Goal: Information Seeking & Learning: Learn about a topic

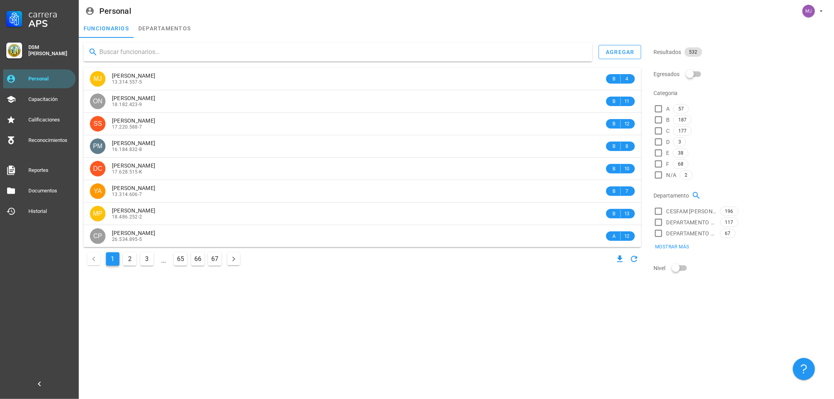
click at [248, 48] on input "text" at bounding box center [342, 52] width 487 height 13
click at [150, 51] on input "text" at bounding box center [342, 52] width 487 height 13
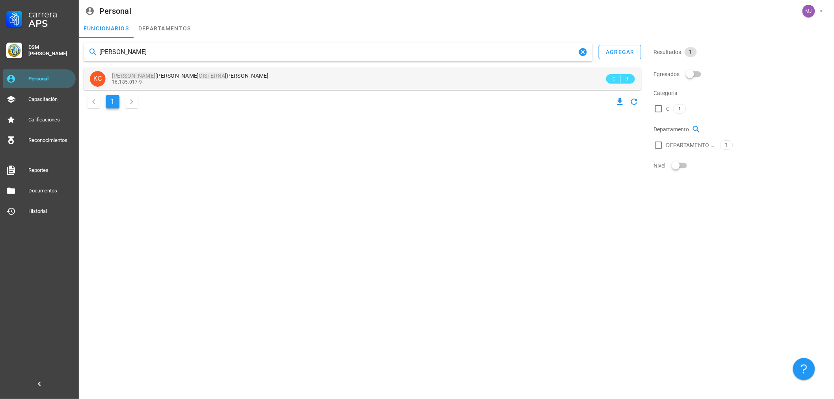
type input "[PERSON_NAME]"
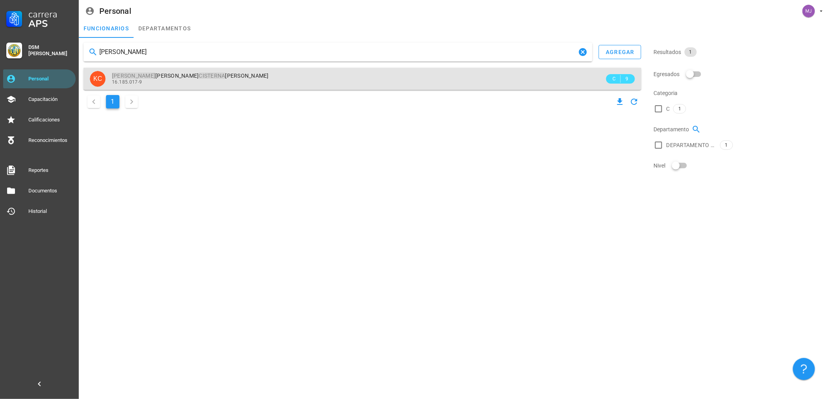
click at [169, 83] on div "16.185.017-9" at bounding box center [358, 82] width 493 height 6
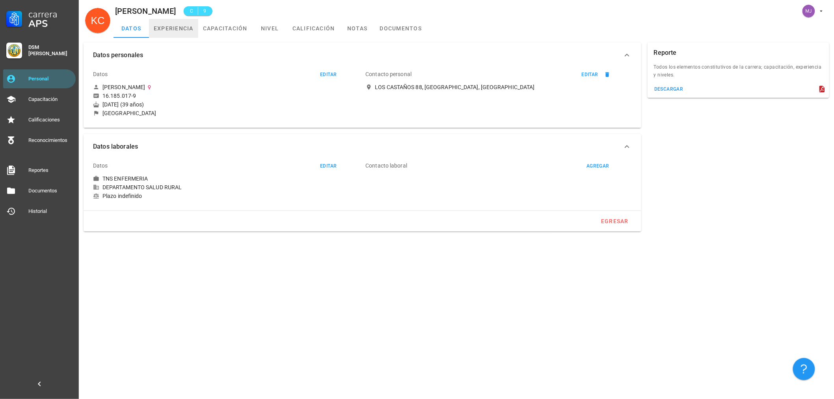
click at [179, 27] on link "experiencia" at bounding box center [173, 28] width 49 height 19
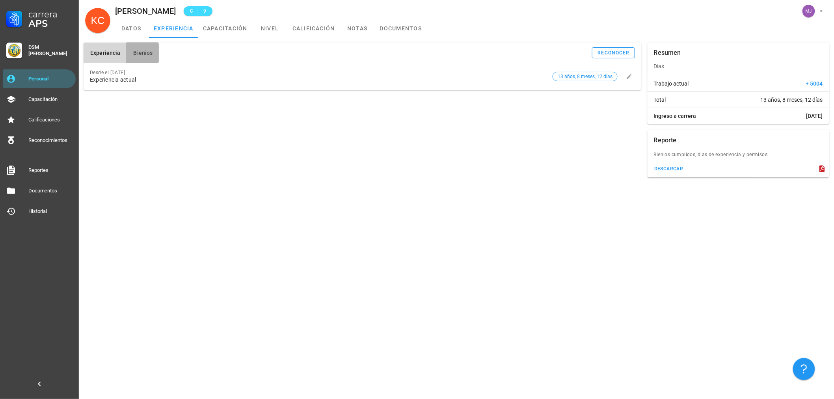
click at [146, 53] on span "Bienios" at bounding box center [143, 53] width 20 height 6
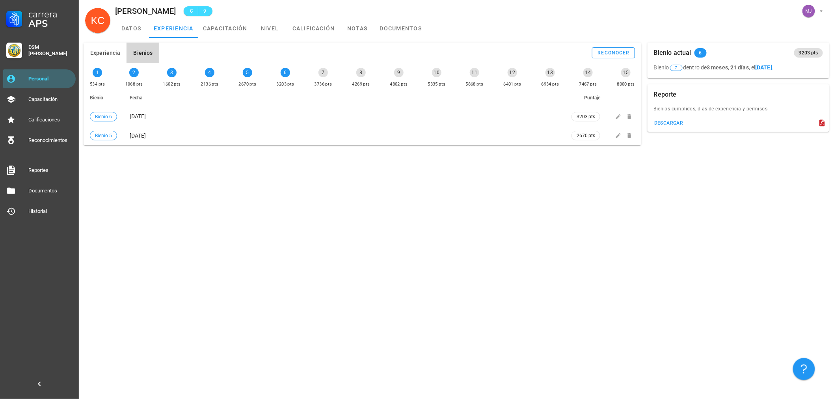
click at [213, 41] on div "Experiencia Bienios reconocer Desde el [DATE] Experiencia actual 13 años, 8 mes…" at bounding box center [362, 93] width 564 height 109
click at [218, 32] on link "capacitación" at bounding box center [225, 28] width 54 height 19
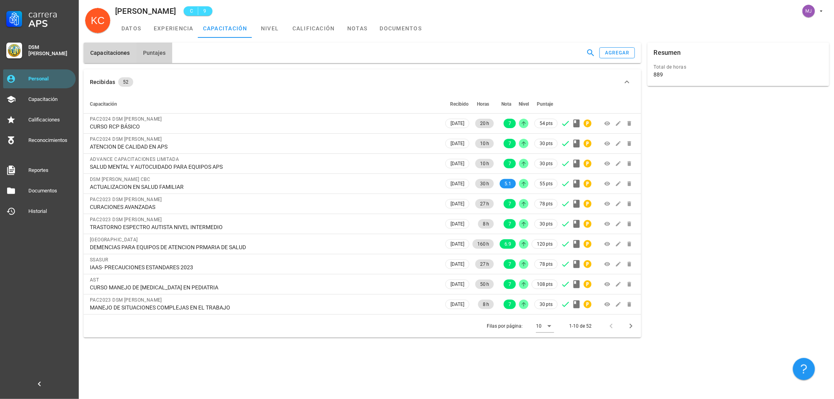
click at [154, 49] on button "Puntajes" at bounding box center [154, 53] width 36 height 20
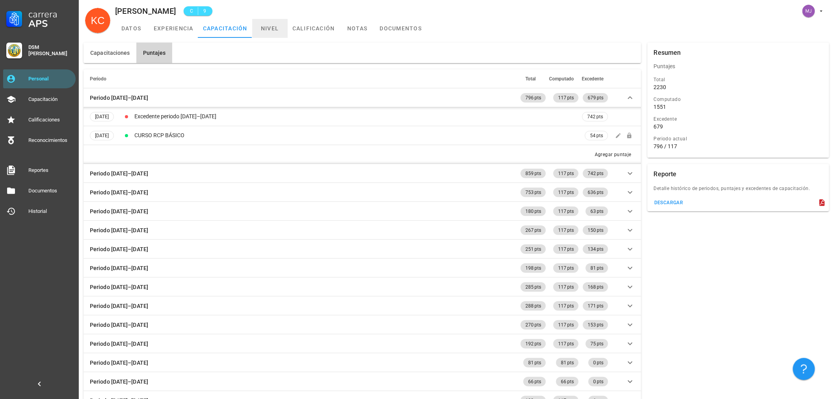
click at [263, 21] on link "nivel" at bounding box center [269, 28] width 35 height 19
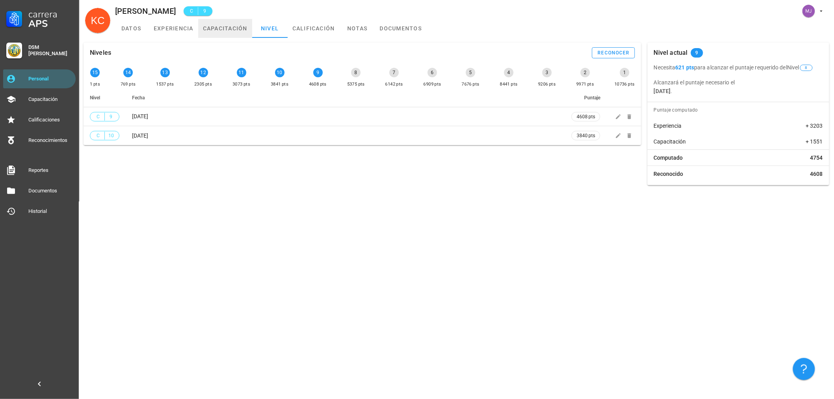
drag, startPoint x: 234, startPoint y: 30, endPoint x: 235, endPoint y: 35, distance: 4.5
click at [234, 30] on link "capacitación" at bounding box center [225, 28] width 54 height 19
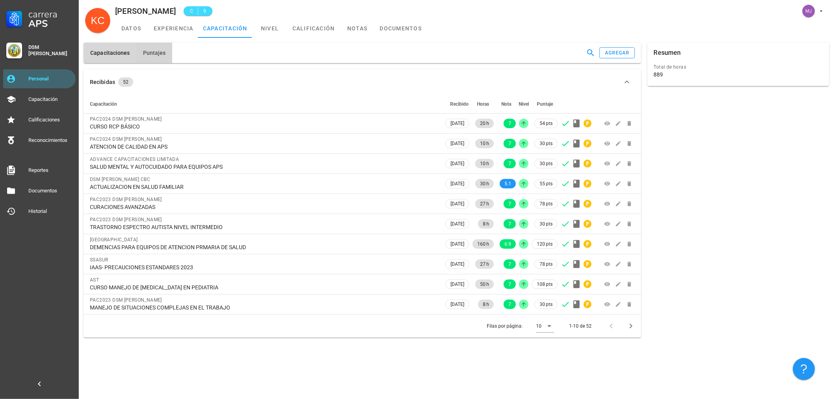
click at [151, 56] on button "Puntajes" at bounding box center [154, 53] width 36 height 20
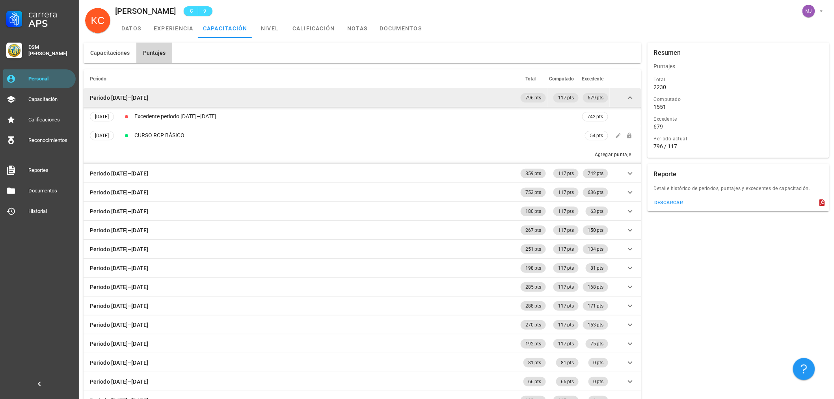
click at [625, 96] on td at bounding box center [626, 97] width 32 height 19
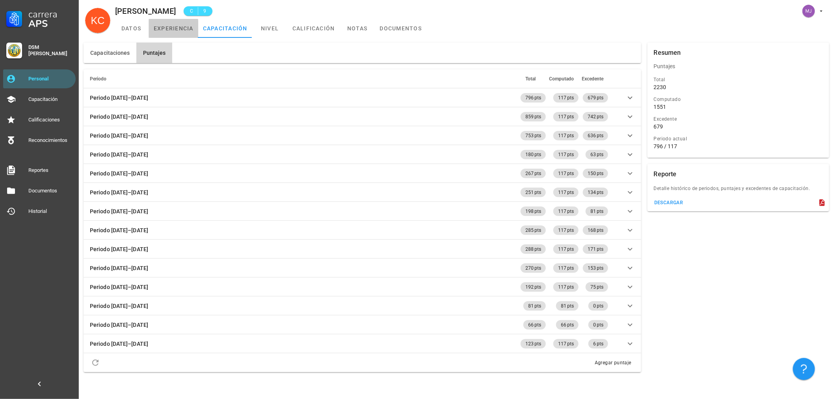
click at [184, 30] on link "experiencia" at bounding box center [173, 28] width 49 height 19
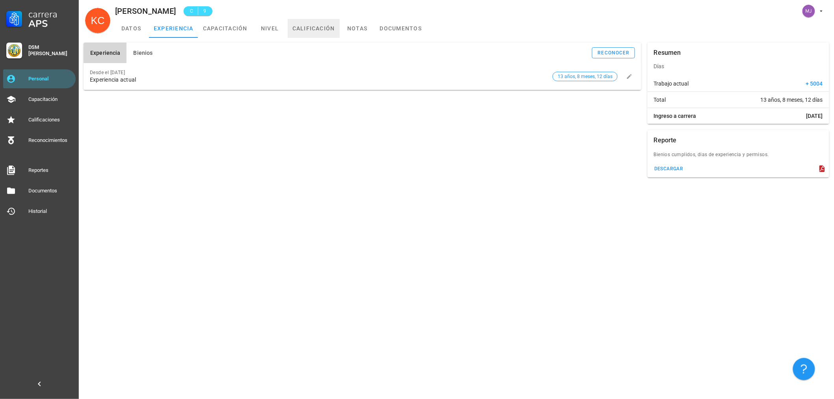
click at [324, 24] on link "calificación" at bounding box center [314, 28] width 52 height 19
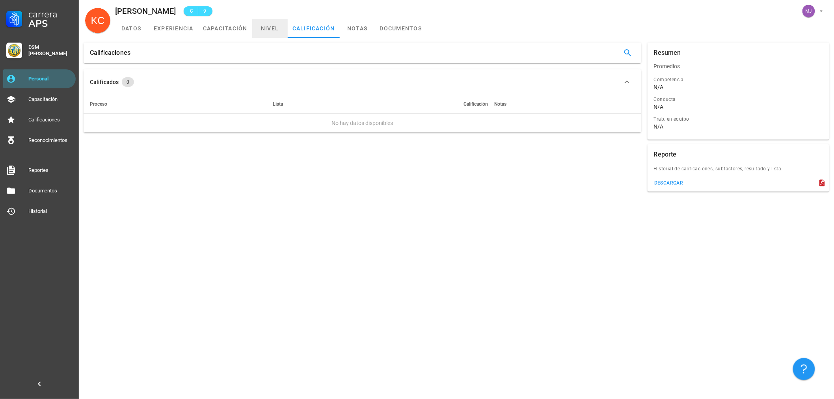
click at [267, 28] on link "nivel" at bounding box center [269, 28] width 35 height 19
